Goal: Transaction & Acquisition: Subscribe to service/newsletter

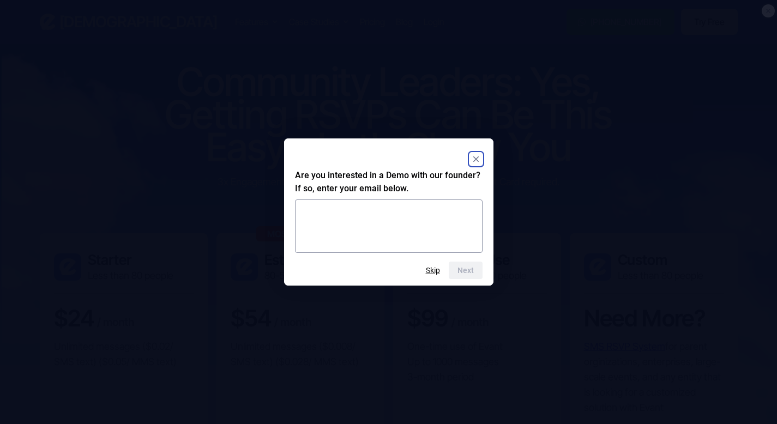
scroll to position [1658, 0]
click at [424, 265] on div "Next Skip" at bounding box center [389, 270] width 188 height 17
click at [432, 268] on button "Skip" at bounding box center [433, 270] width 14 height 9
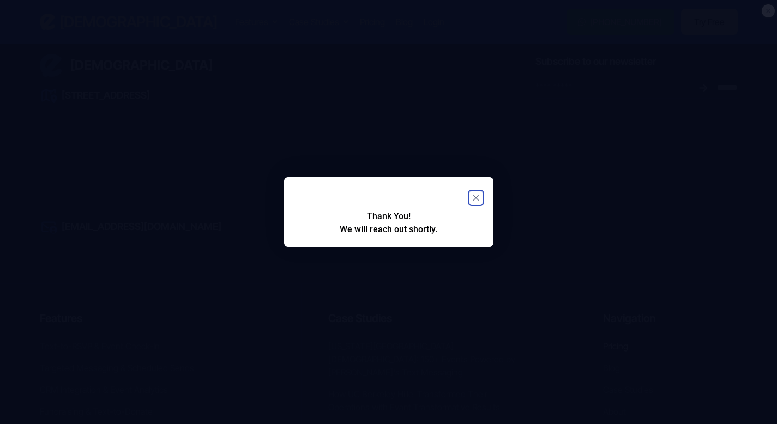
click at [474, 197] on rect "Close" at bounding box center [475, 197] width 13 height 13
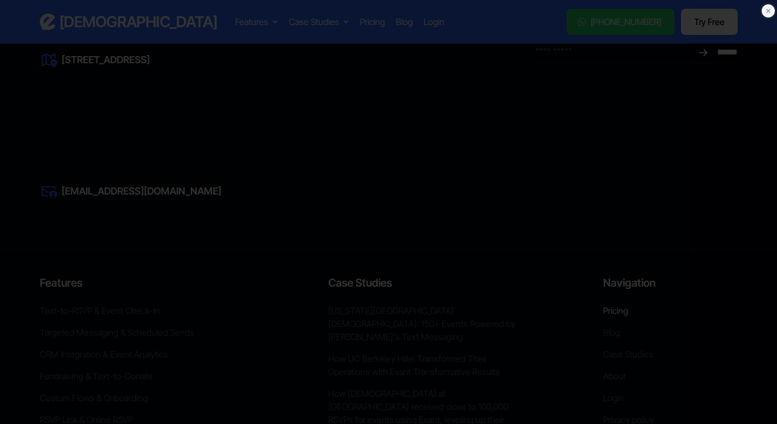
scroll to position [1700, 0]
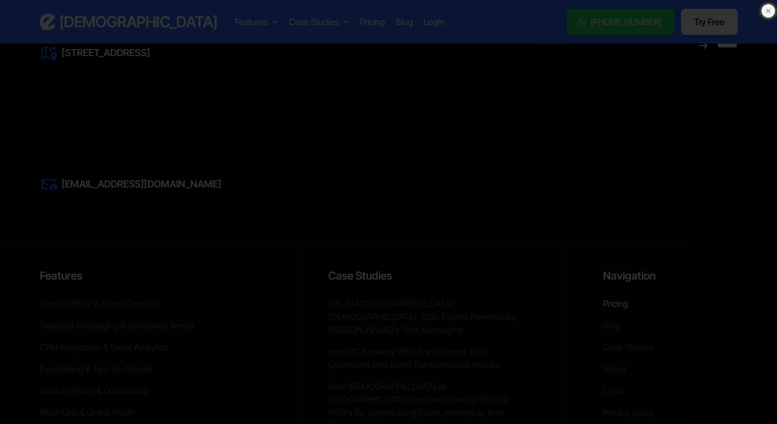
click at [768, 11] on icon at bounding box center [768, 11] width 4 height 4
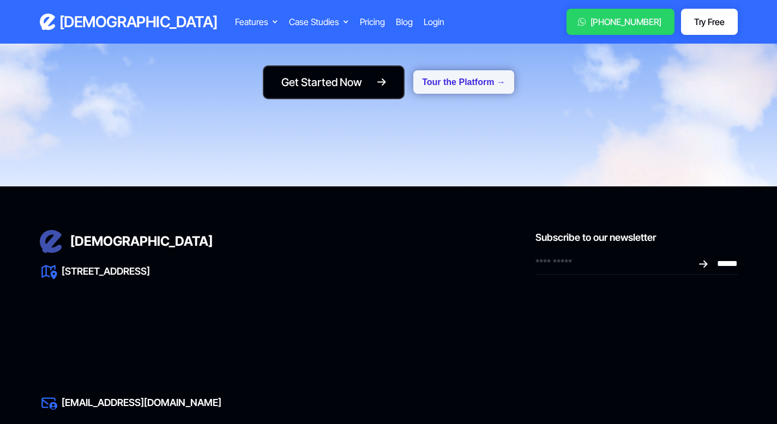
scroll to position [1463, 0]
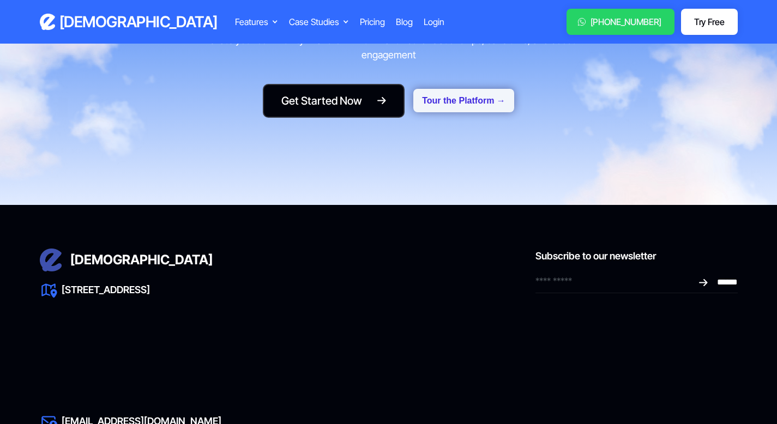
click at [437, 100] on button "Tour the Platform →" at bounding box center [463, 100] width 101 height 23
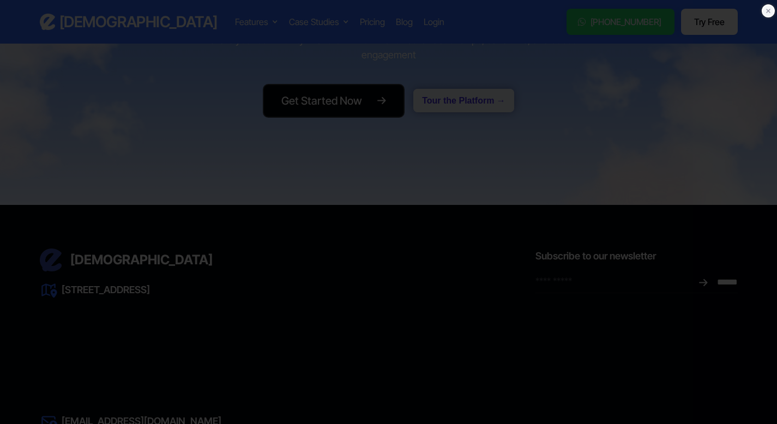
click at [767, 16] on icon at bounding box center [768, 10] width 11 height 11
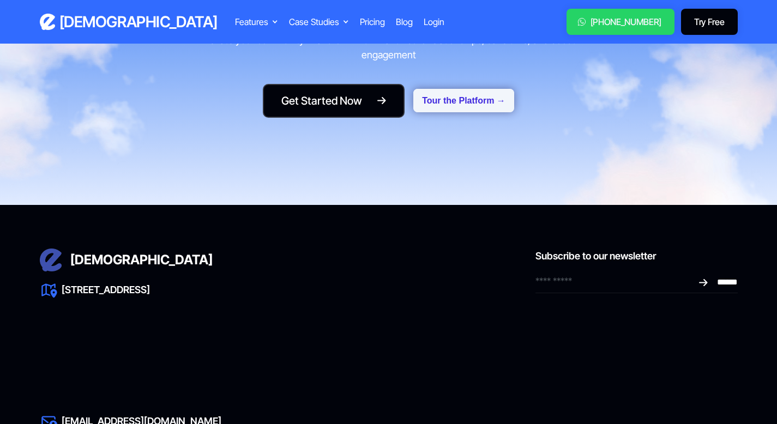
click at [724, 23] on link "Try Free" at bounding box center [709, 22] width 56 height 26
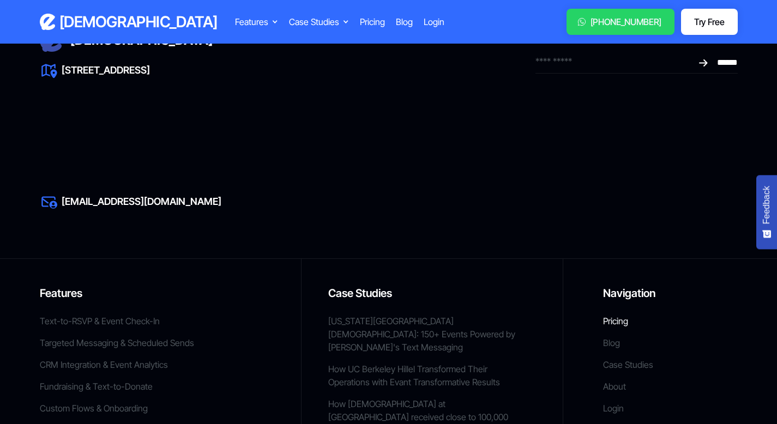
scroll to position [1683, 0]
